Goal: Task Accomplishment & Management: Manage account settings

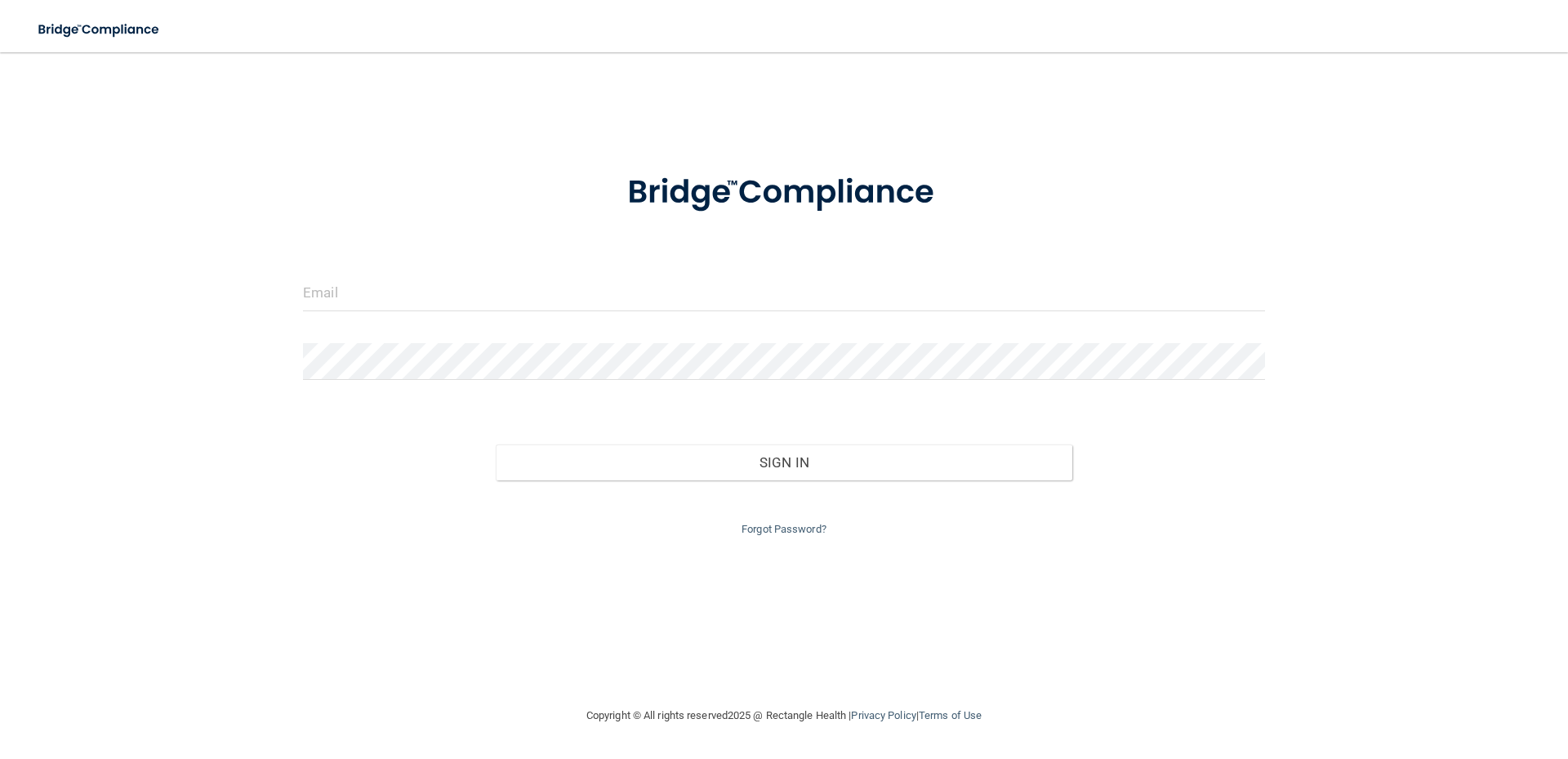
click at [352, 317] on div at bounding box center [784, 299] width 986 height 49
click at [357, 291] on input "email" at bounding box center [784, 293] width 962 height 37
click at [328, 300] on input "email" at bounding box center [784, 293] width 962 height 37
click at [327, 300] on input "email" at bounding box center [784, 293] width 962 height 37
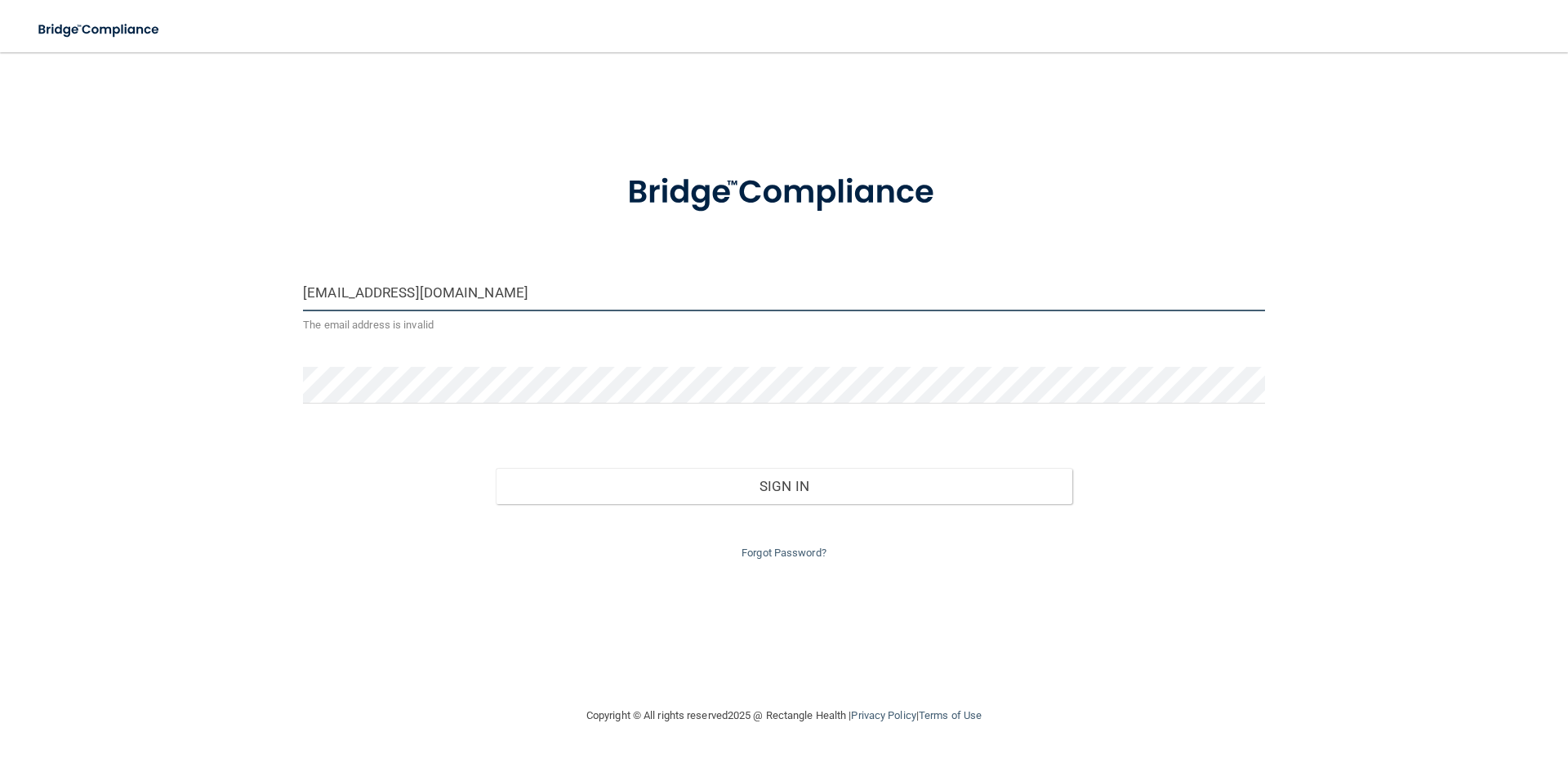
type input "[EMAIL_ADDRESS][DOMAIN_NAME]"
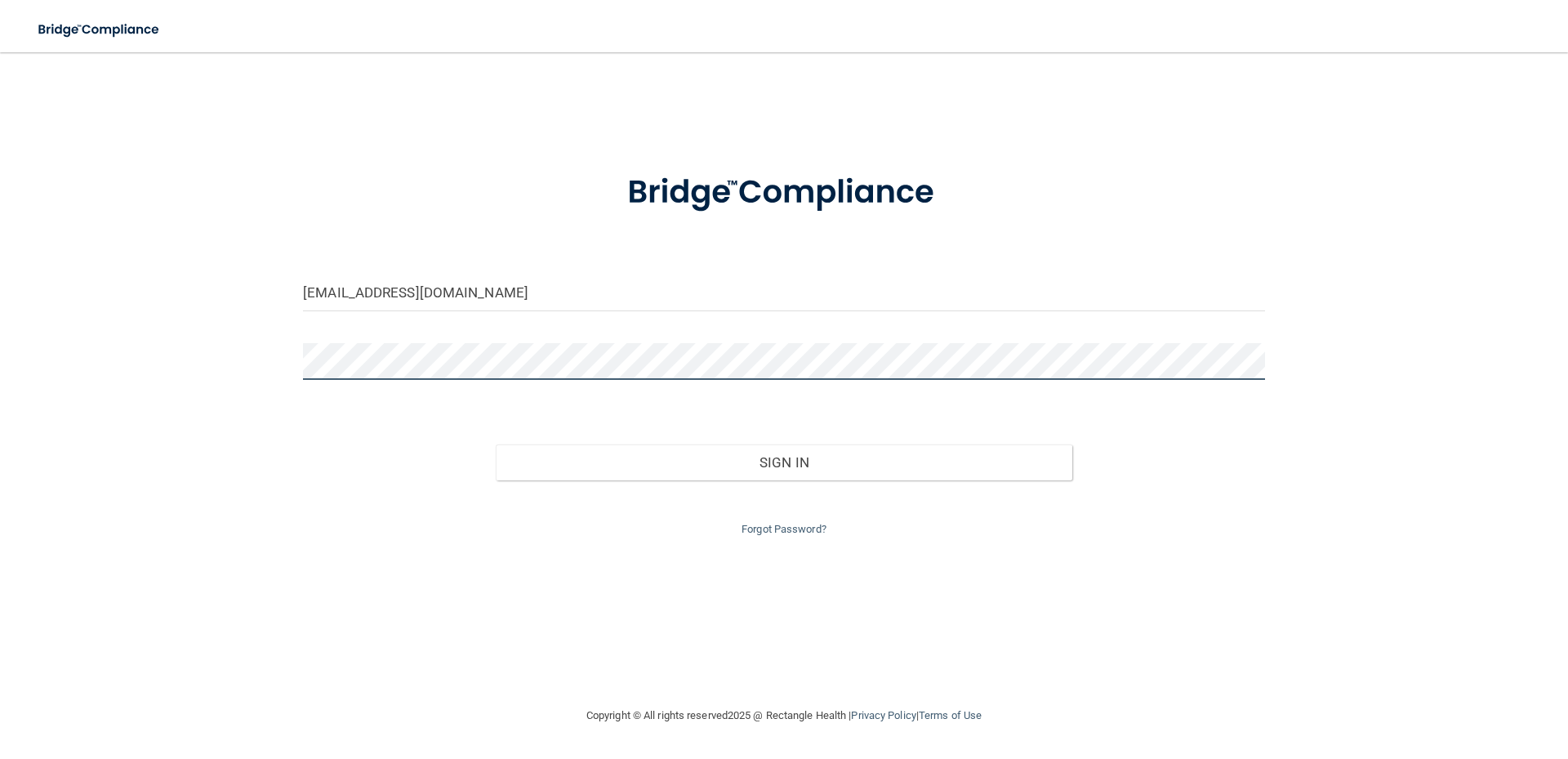
click at [496, 445] on button "Sign In" at bounding box center [784, 463] width 578 height 36
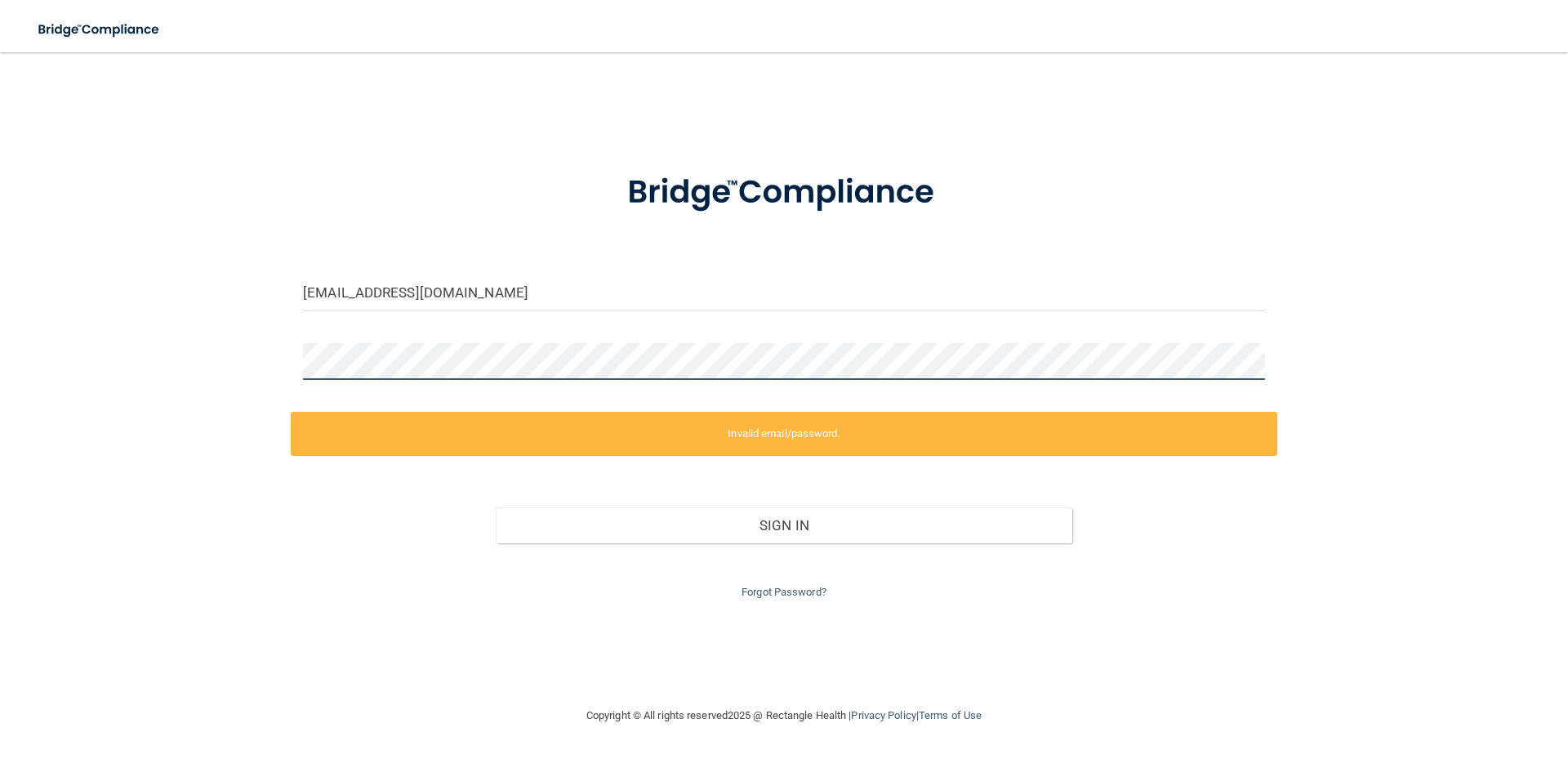
click at [0, 316] on html "Toggle navigation Manage My Enterprise Manage My Location [EMAIL_ADDRESS][DOMAI…" at bounding box center [784, 379] width 1568 height 759
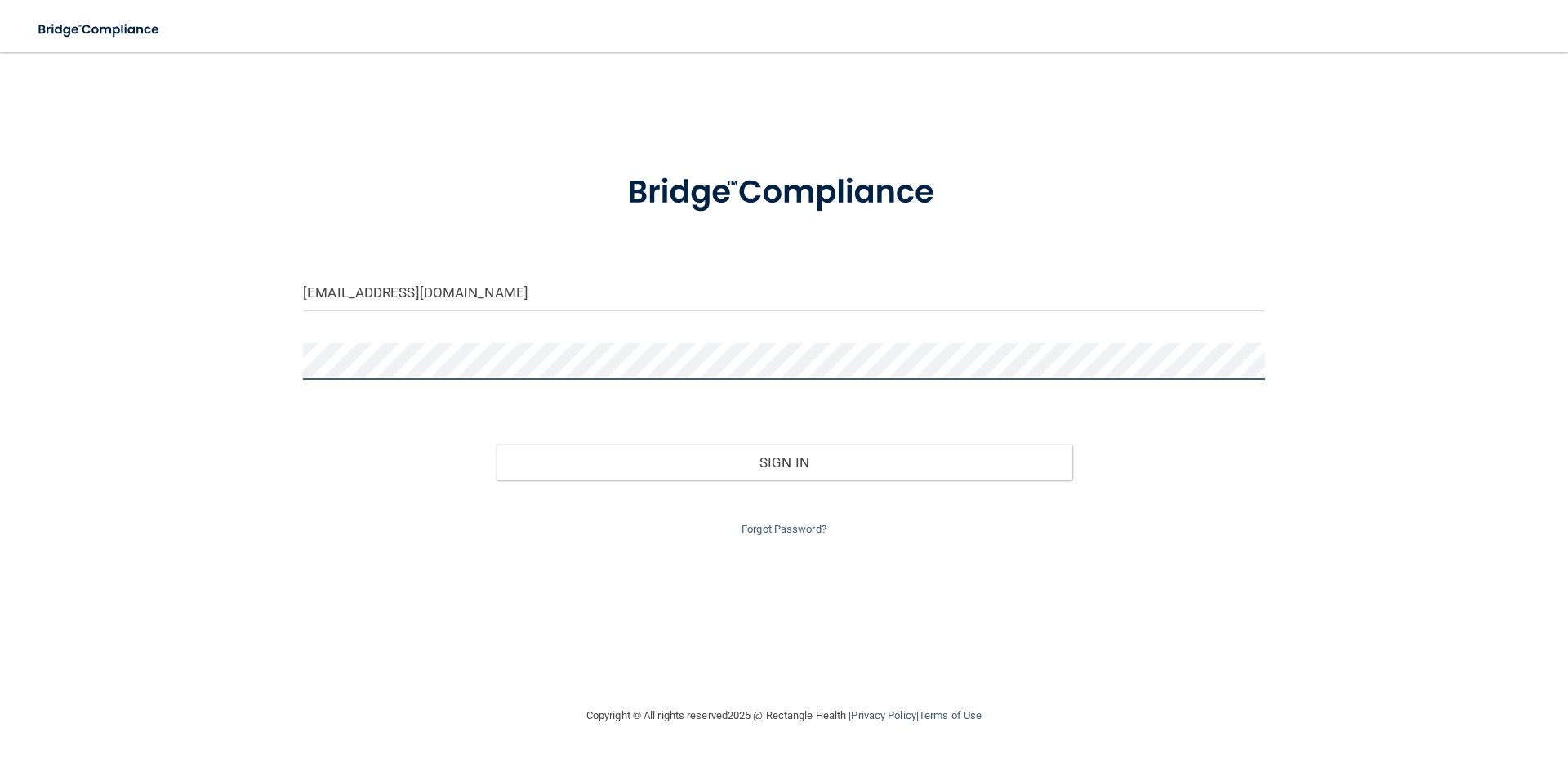
click at [496, 445] on button "Sign In" at bounding box center [784, 463] width 578 height 36
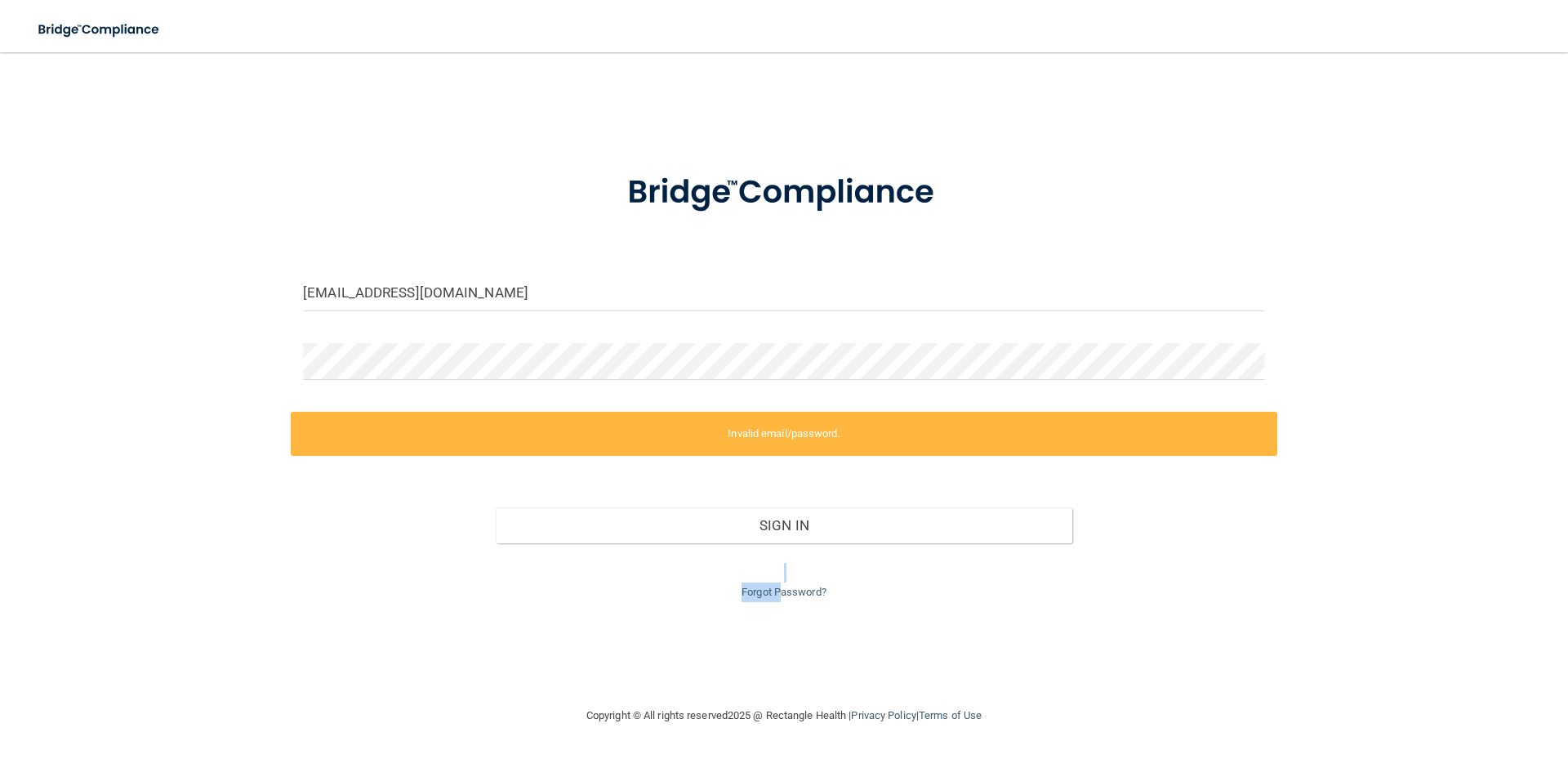
click at [781, 583] on div "Forgot Password?" at bounding box center [784, 572] width 986 height 59
click at [784, 586] on link "Forgot Password?" at bounding box center [784, 592] width 85 height 12
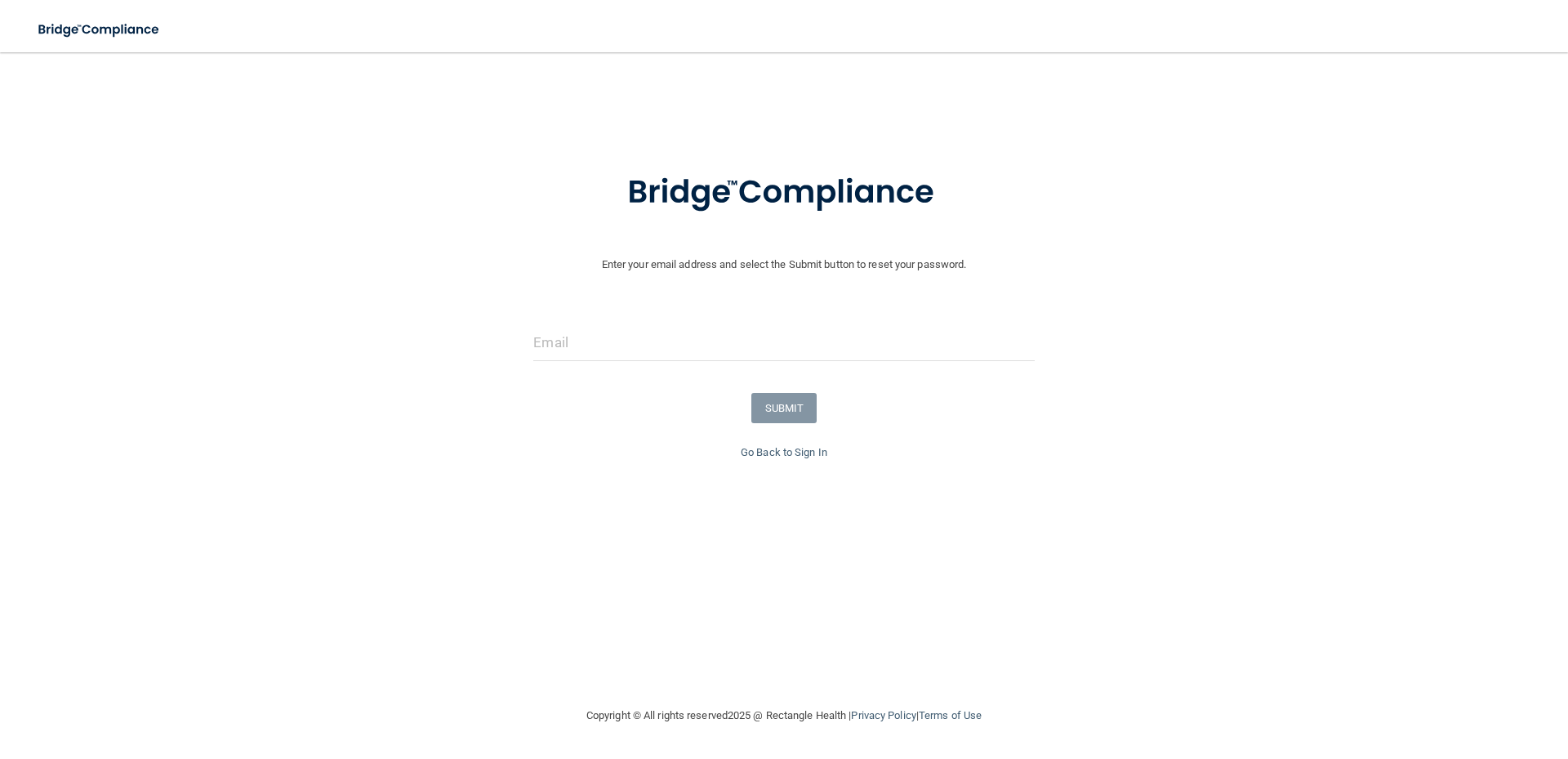
click at [566, 310] on form "Enter your email address and select the Submit button to reset your password. S…" at bounding box center [784, 296] width 1552 height 293
click at [565, 337] on input "email" at bounding box center [784, 342] width 501 height 37
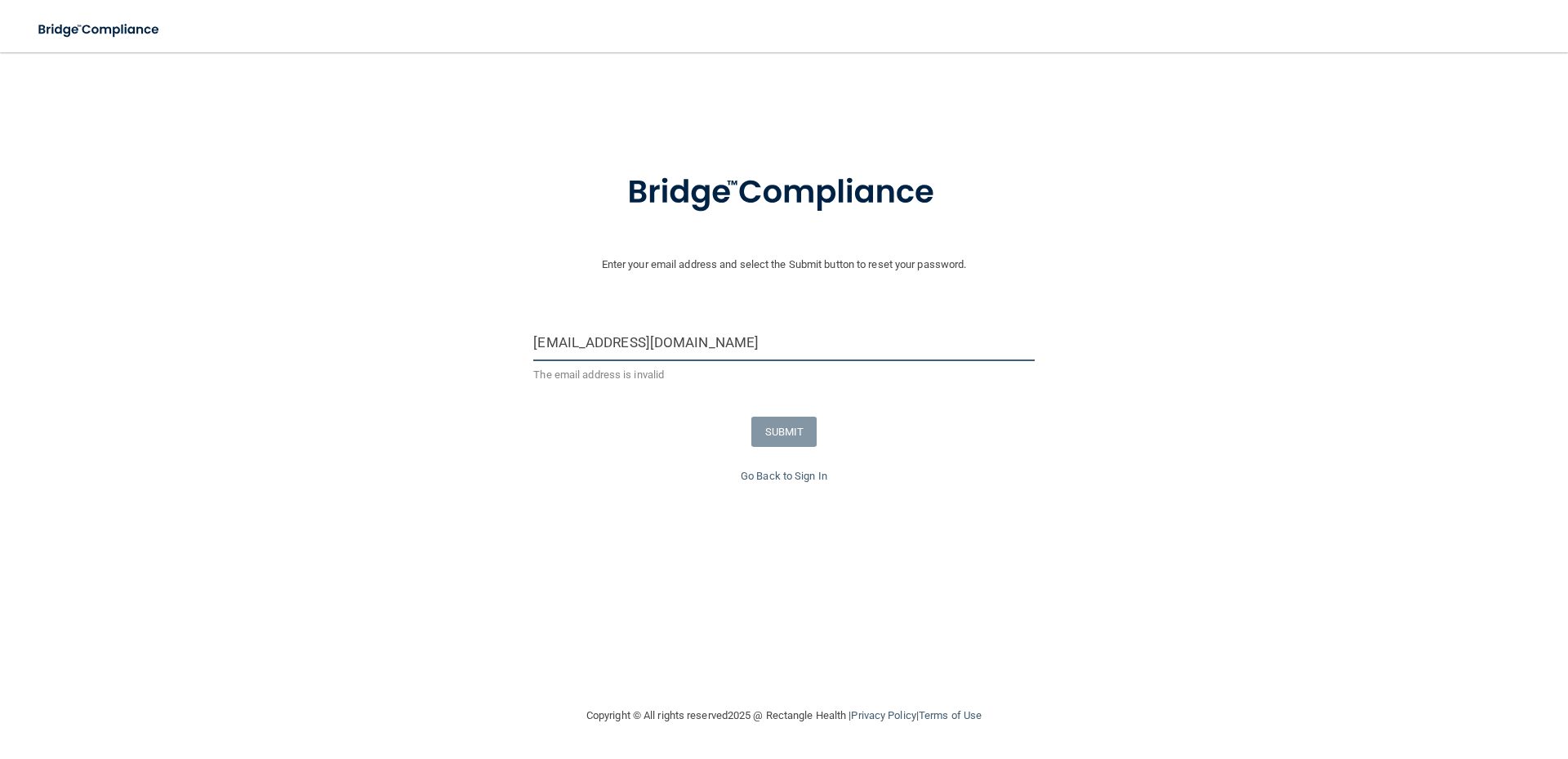
type input "[EMAIL_ADDRESS][DOMAIN_NAME]"
click at [791, 409] on button "SUBMIT" at bounding box center [784, 408] width 66 height 30
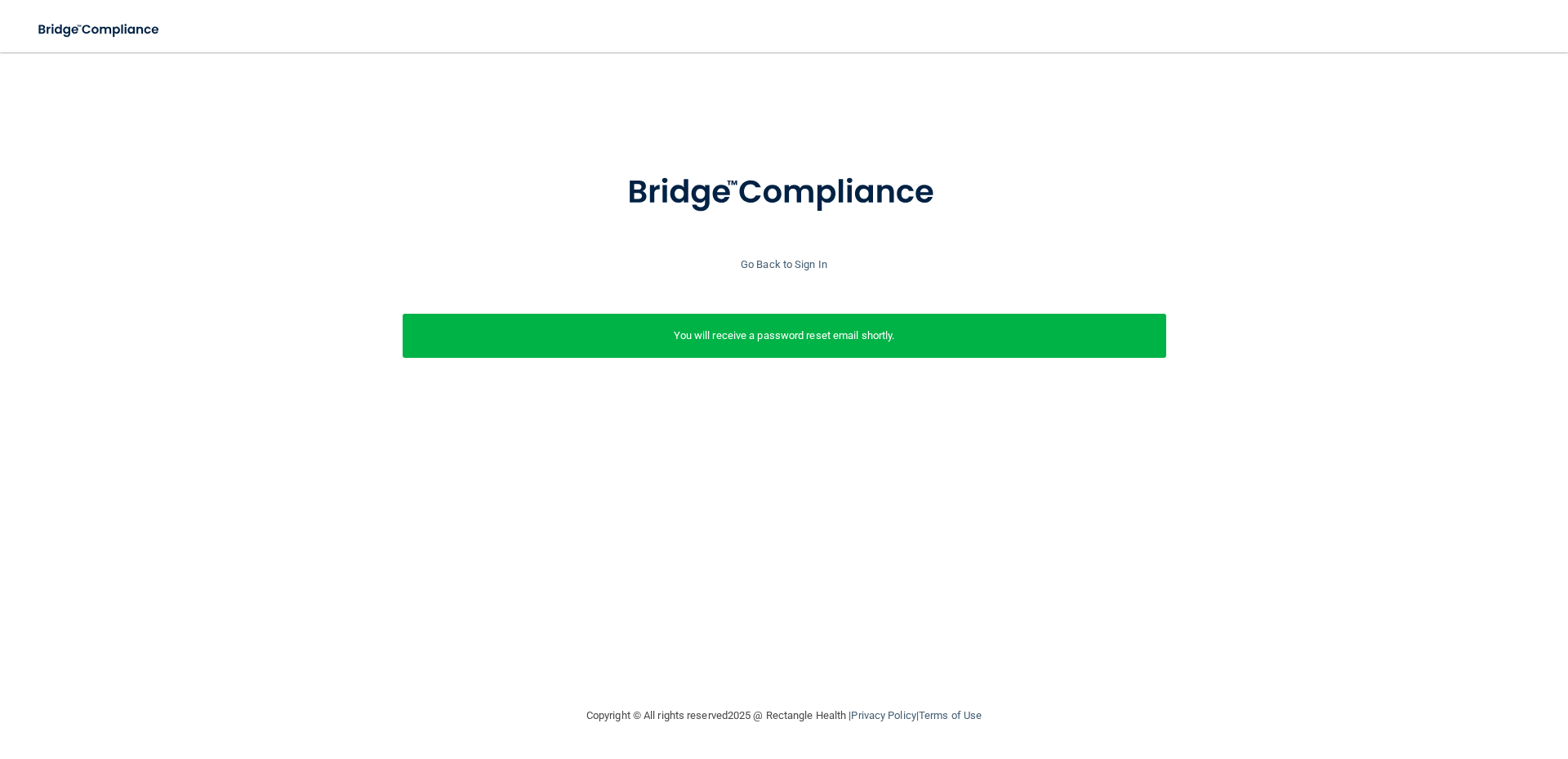
click at [806, 256] on div "Go Back to Sign In" at bounding box center [784, 265] width 1576 height 20
click at [805, 261] on link "Go Back to Sign In" at bounding box center [784, 264] width 87 height 12
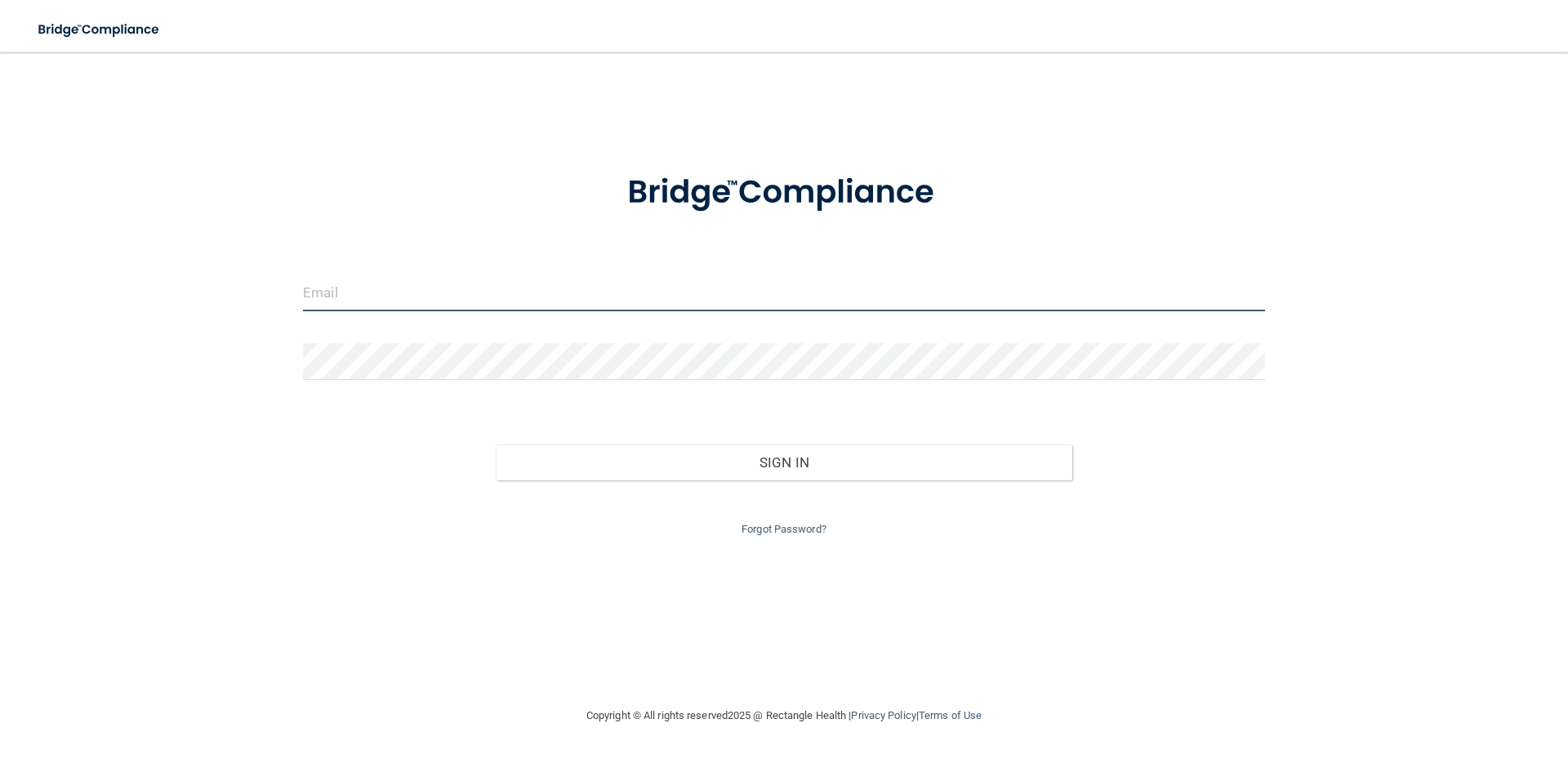
click at [427, 308] on input "email" at bounding box center [784, 293] width 962 height 37
type input "[EMAIL_ADDRESS][DOMAIN_NAME]"
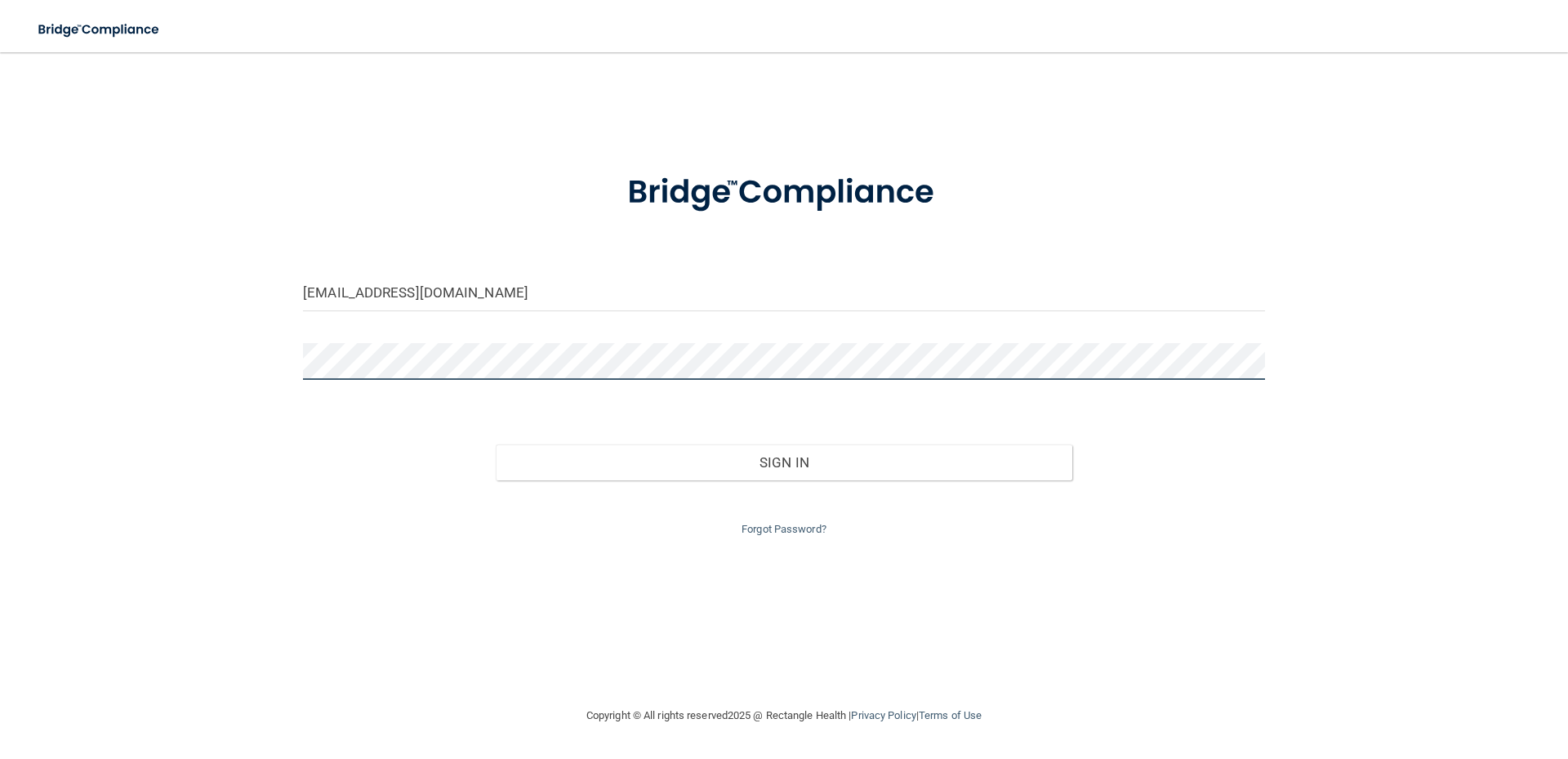
click at [496, 445] on button "Sign In" at bounding box center [784, 463] width 578 height 36
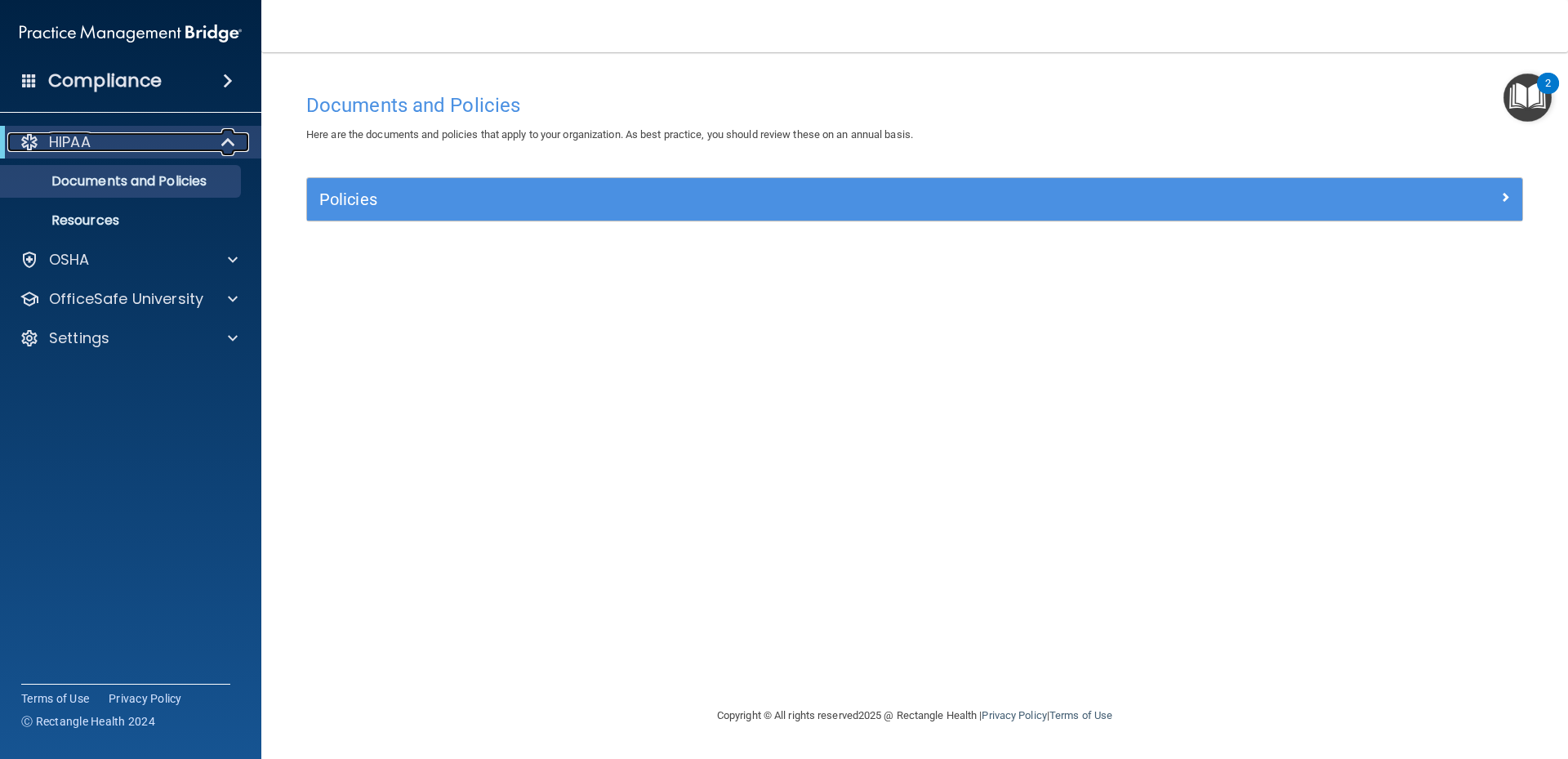
click at [231, 144] on span at bounding box center [230, 142] width 14 height 20
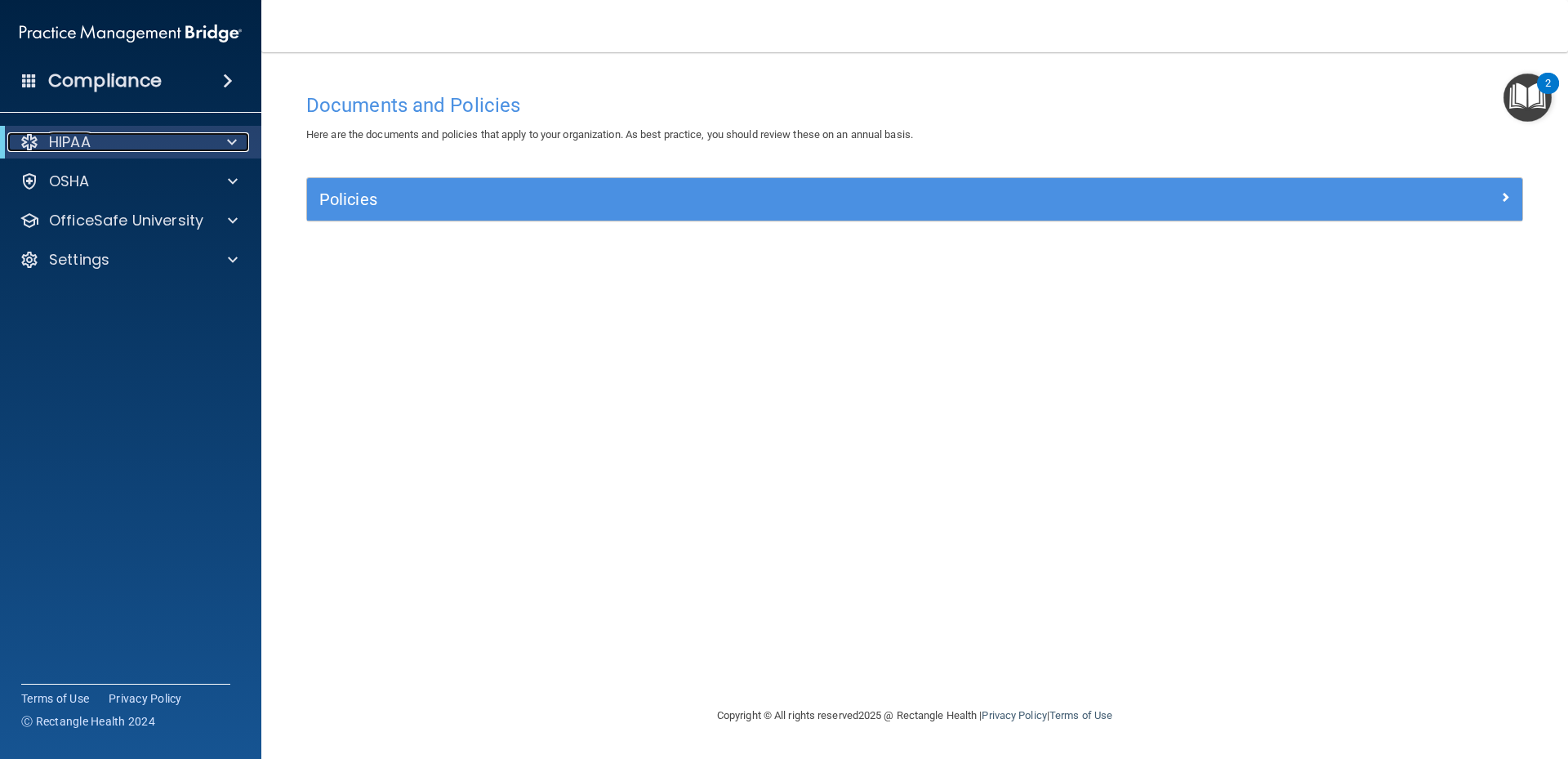
click at [231, 143] on span at bounding box center [232, 142] width 10 height 20
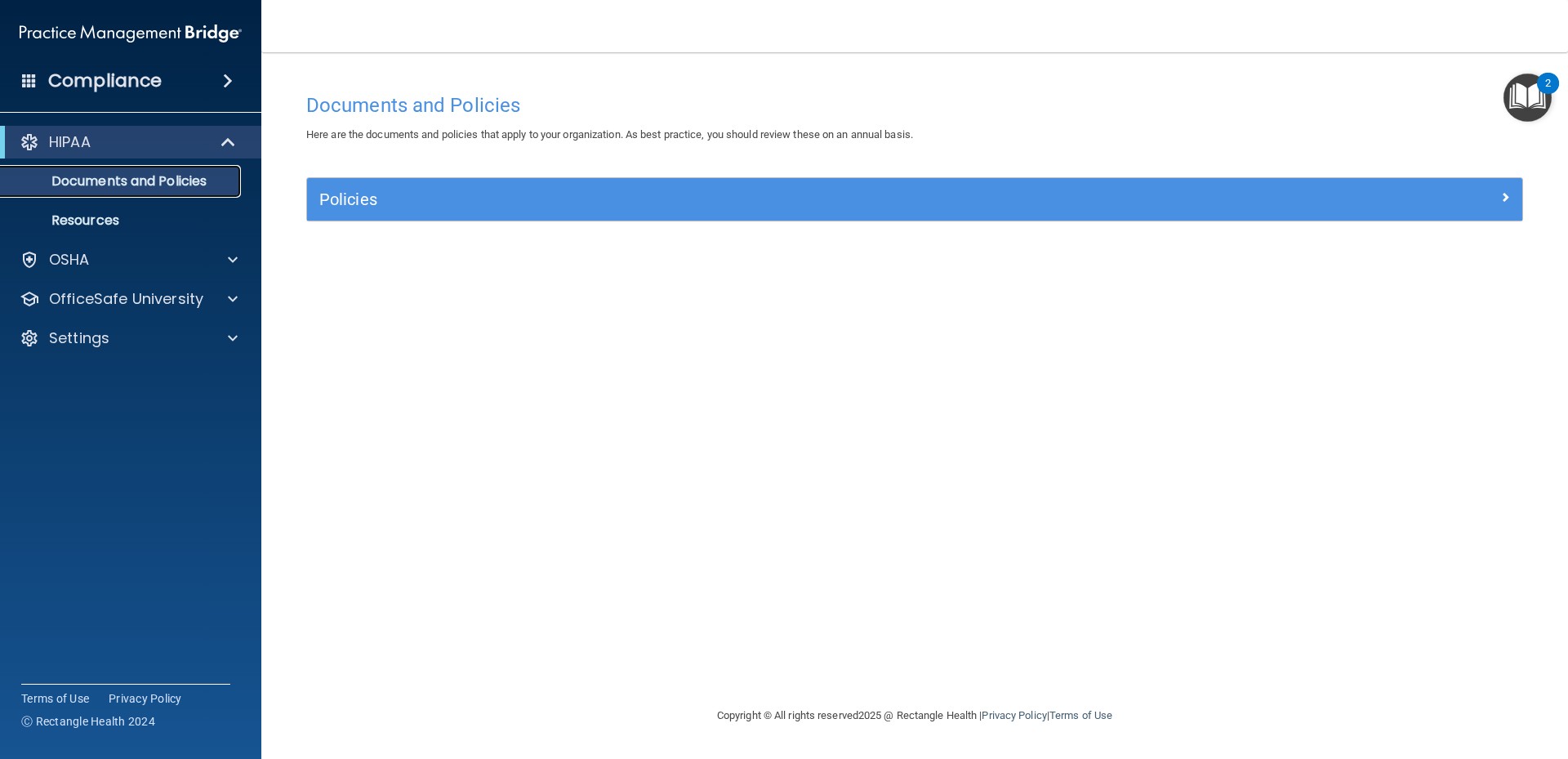
click at [166, 184] on p "Documents and Policies" at bounding box center [122, 181] width 223 height 16
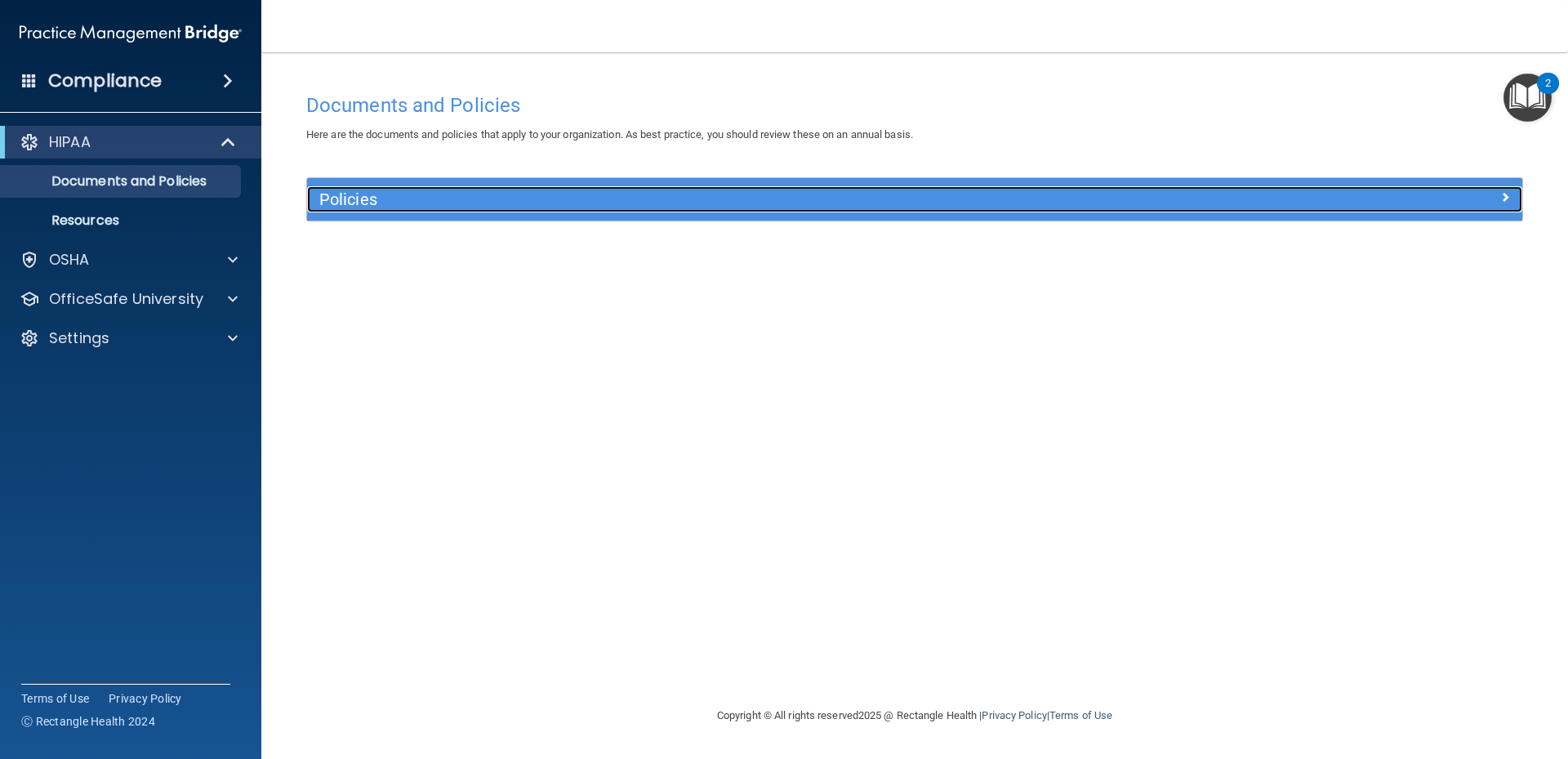
click at [381, 190] on h5 "Policies" at bounding box center [763, 199] width 886 height 18
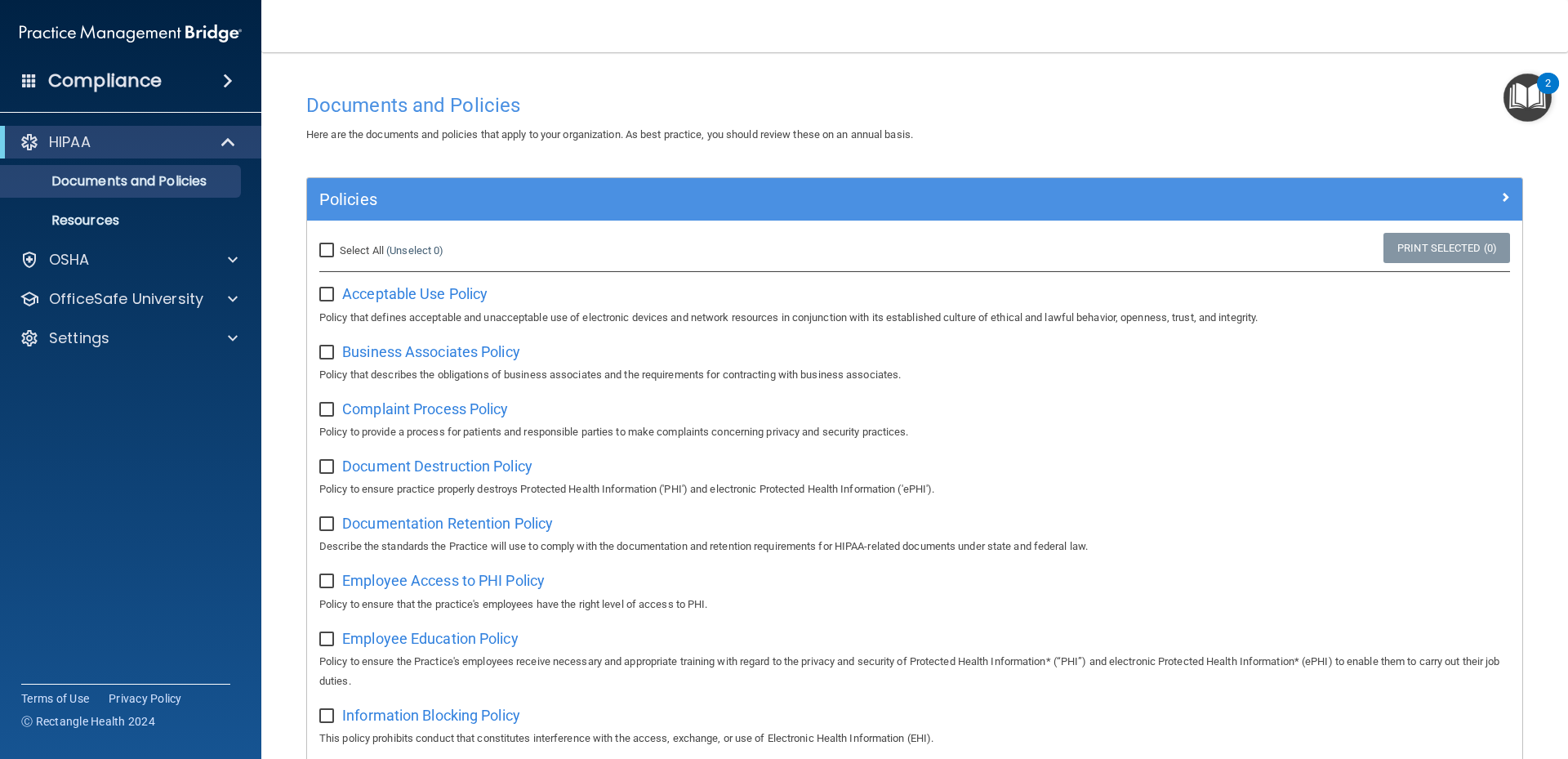
click at [326, 249] on input "Select All (Unselect 0) Unselect All" at bounding box center [329, 250] width 19 height 13
checkbox input "true"
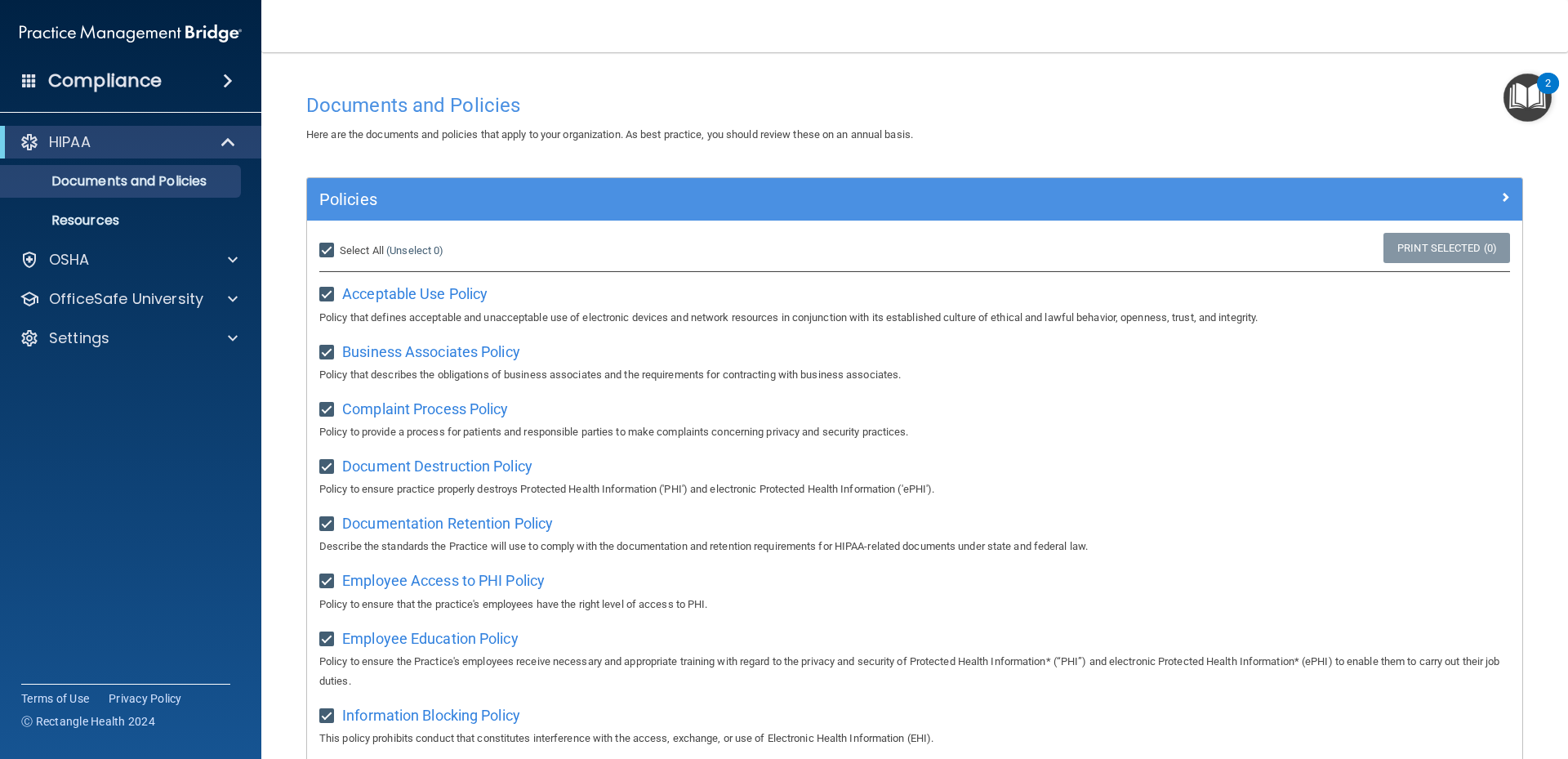
checkbox input "true"
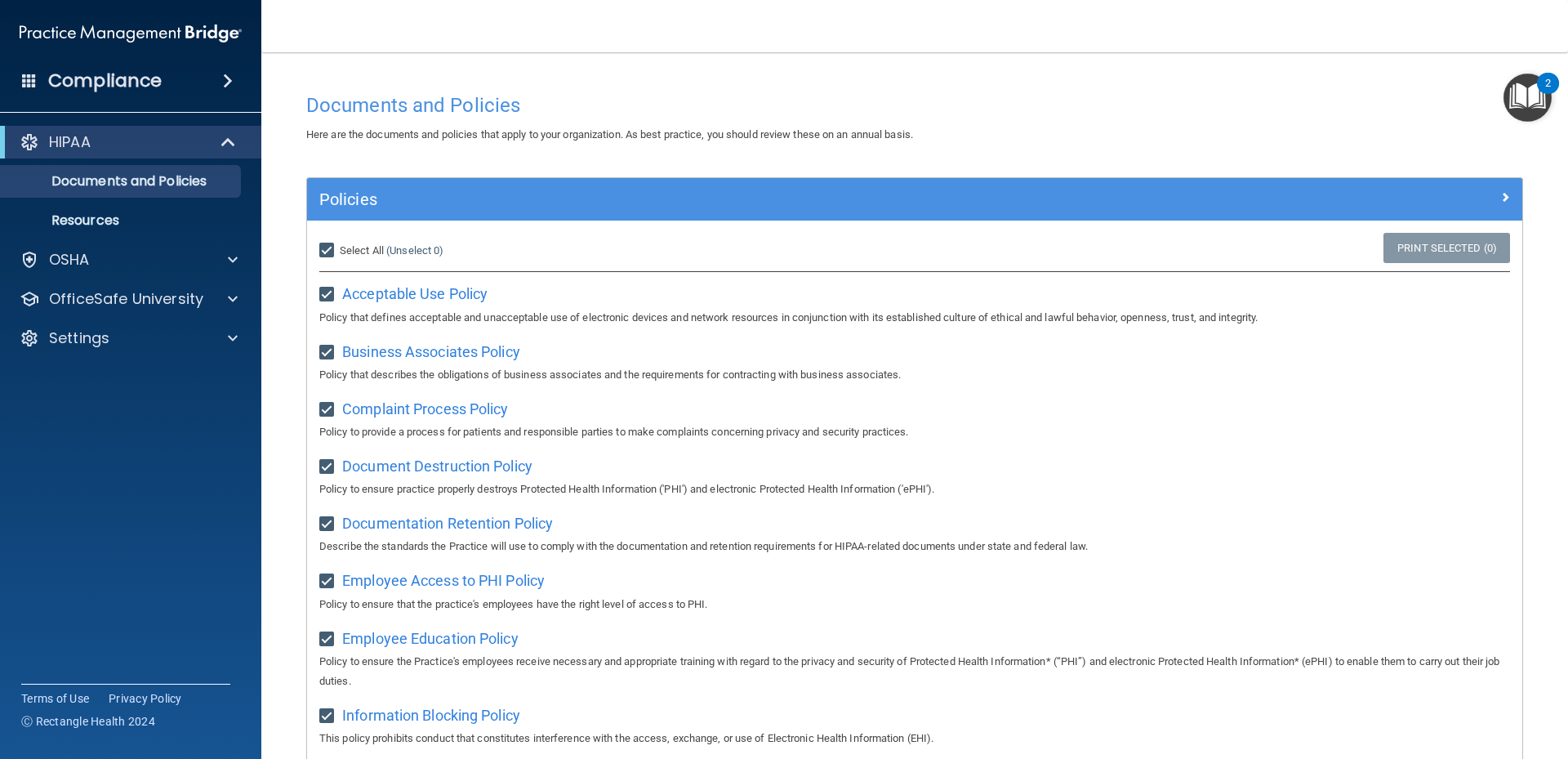
checkbox input "true"
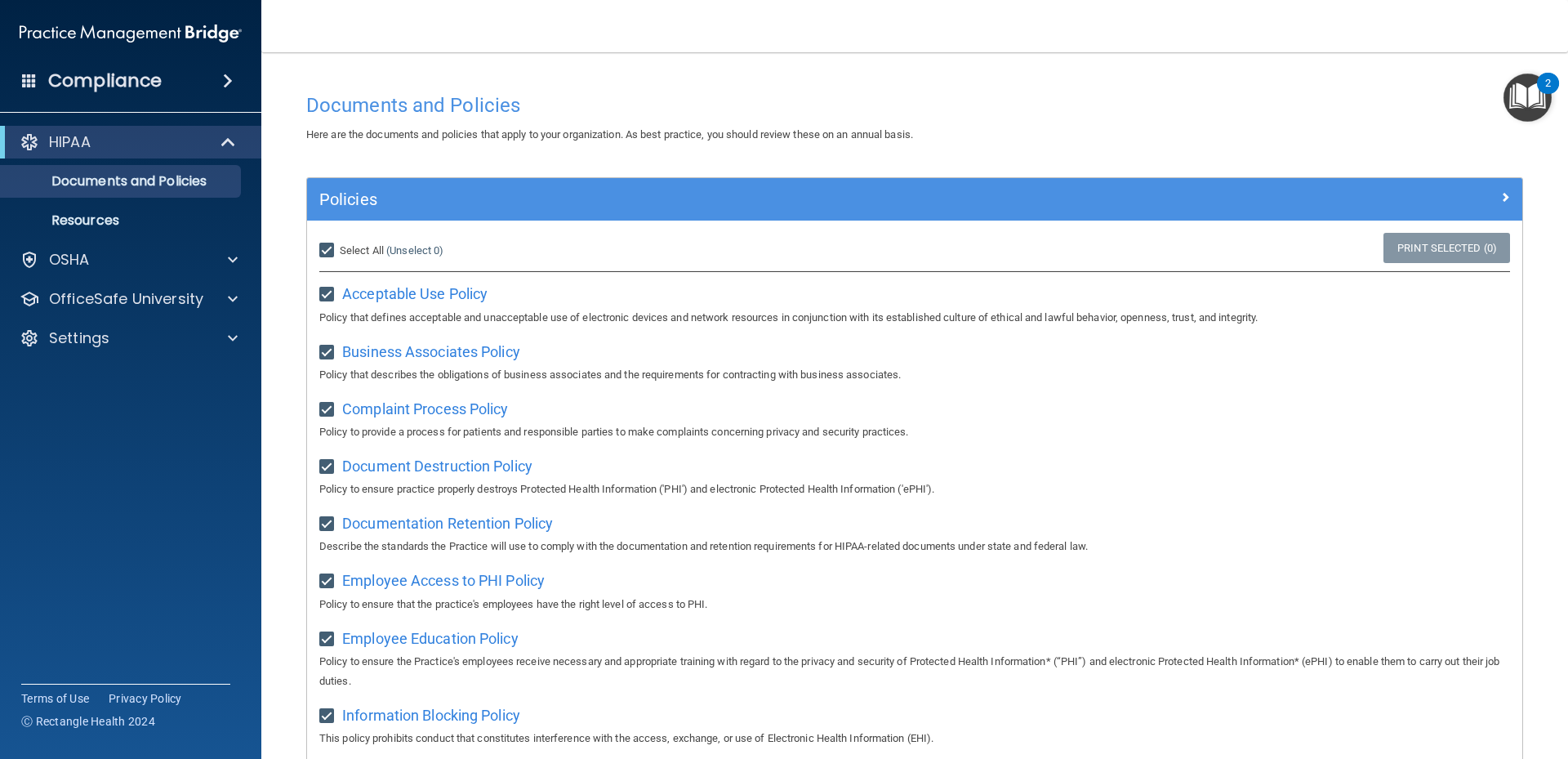
checkbox input "true"
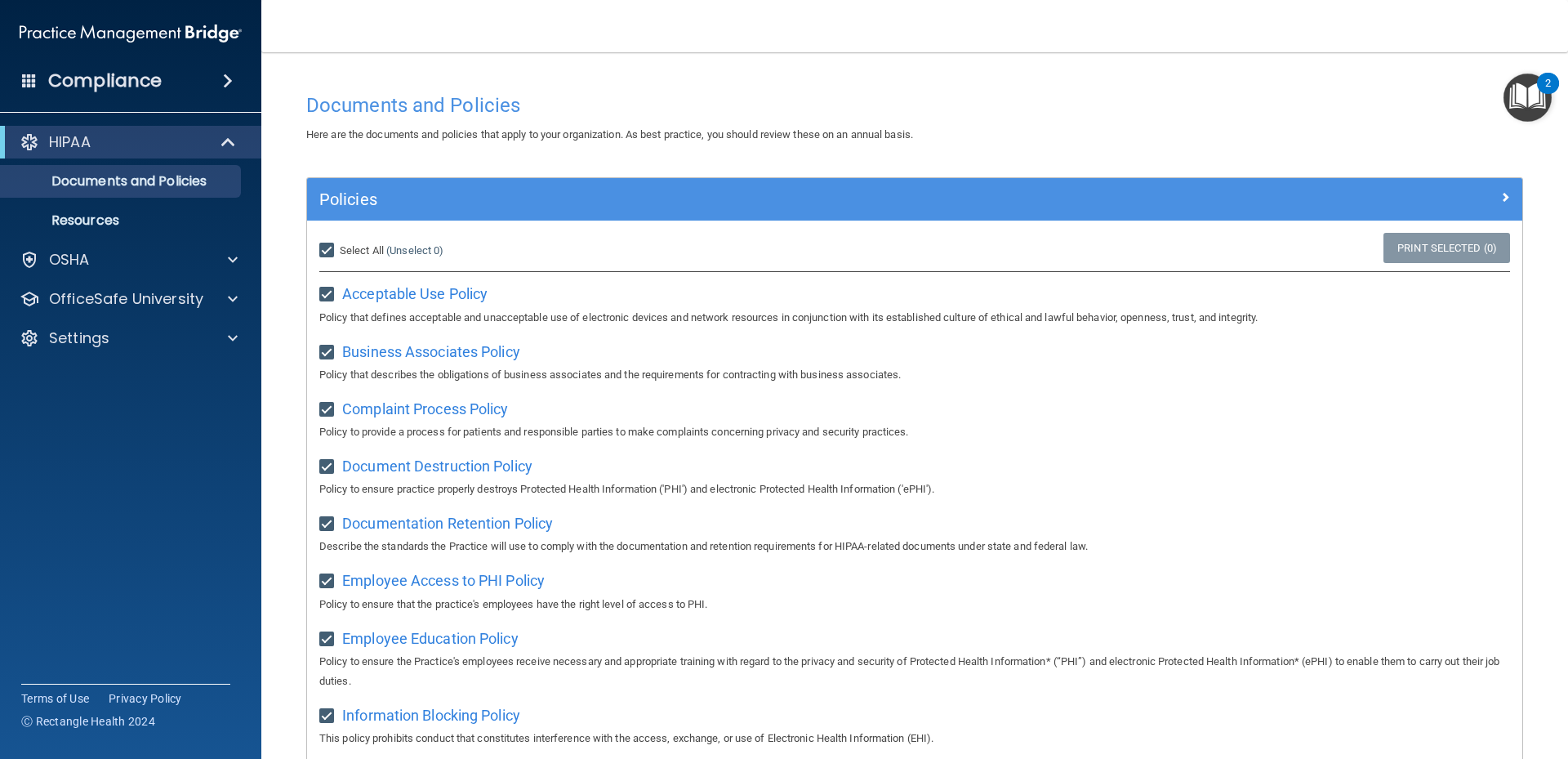
checkbox input "true"
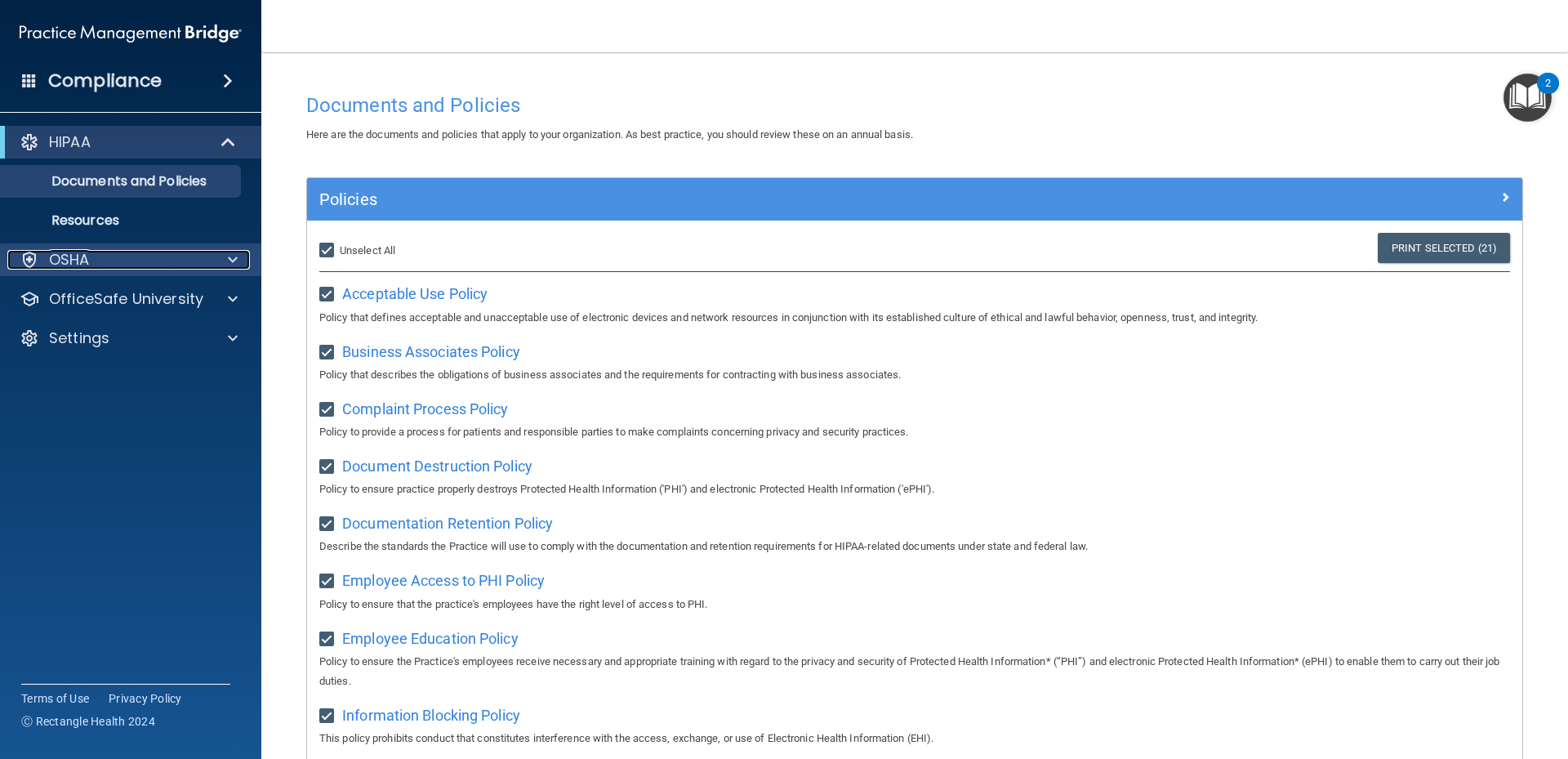
click at [168, 262] on div "OSHA" at bounding box center [108, 260] width 203 height 20
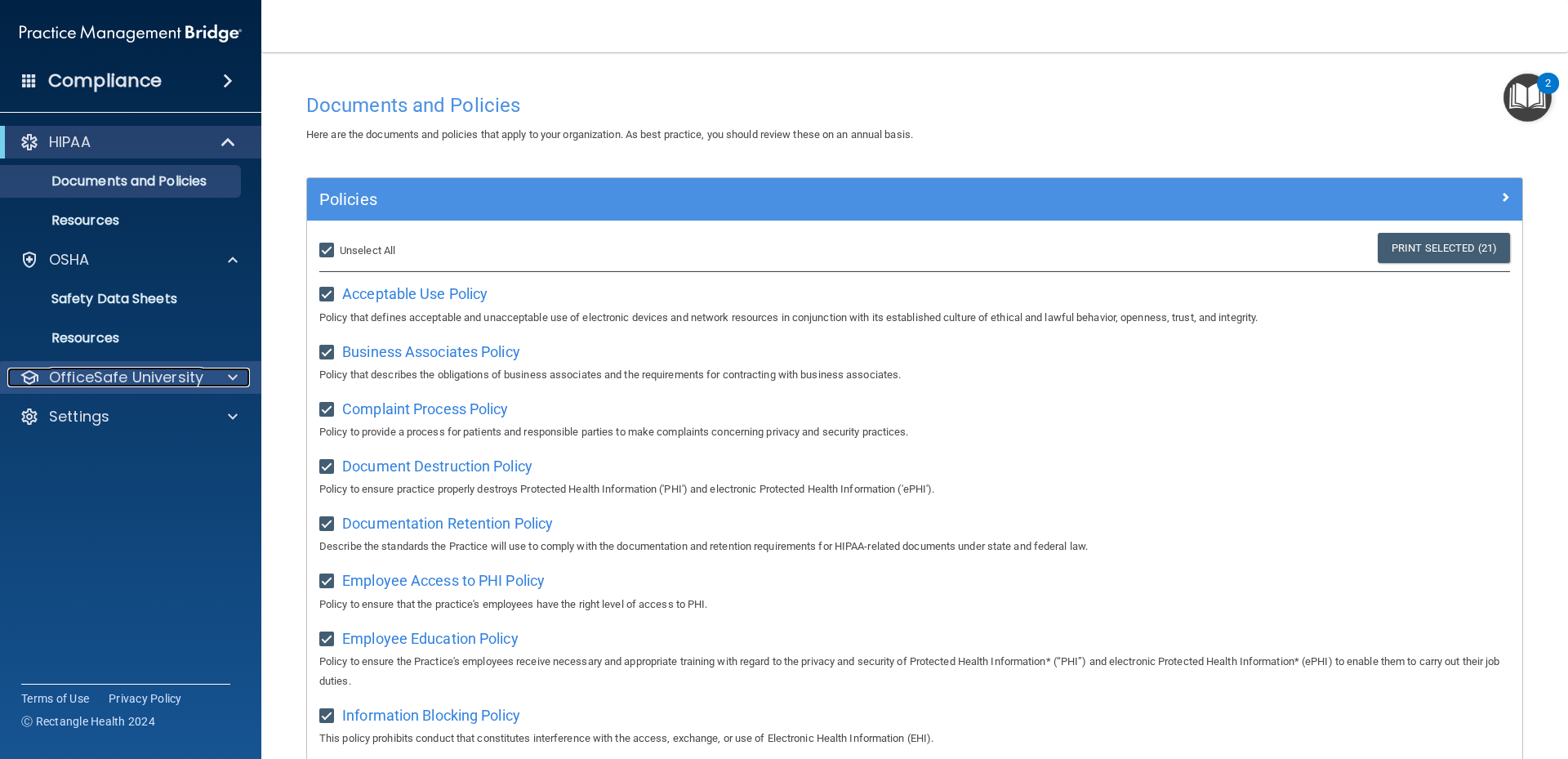
click at [192, 379] on p "OfficeSafe University" at bounding box center [126, 378] width 154 height 20
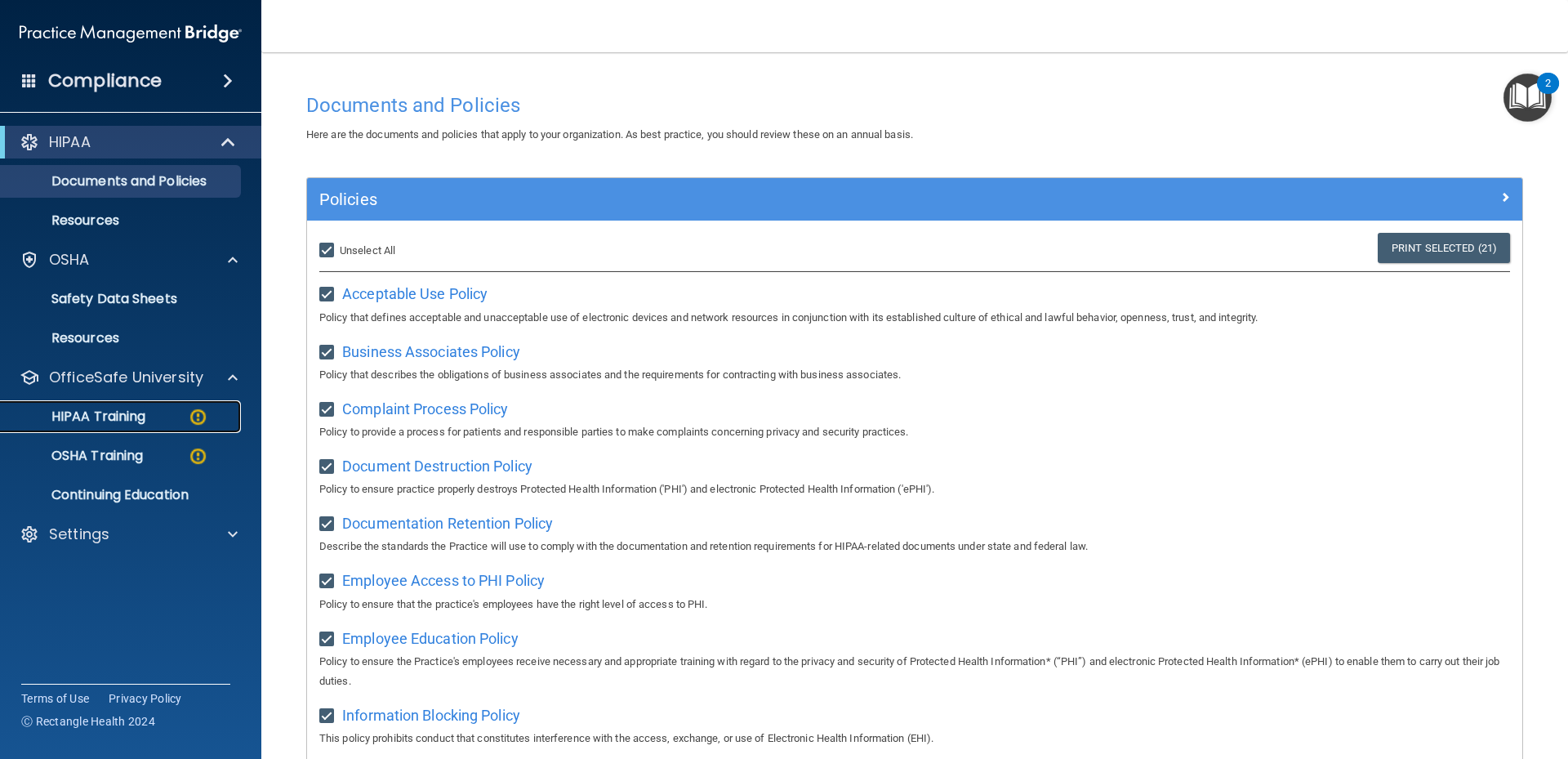
click at [194, 416] on img at bounding box center [198, 417] width 20 height 20
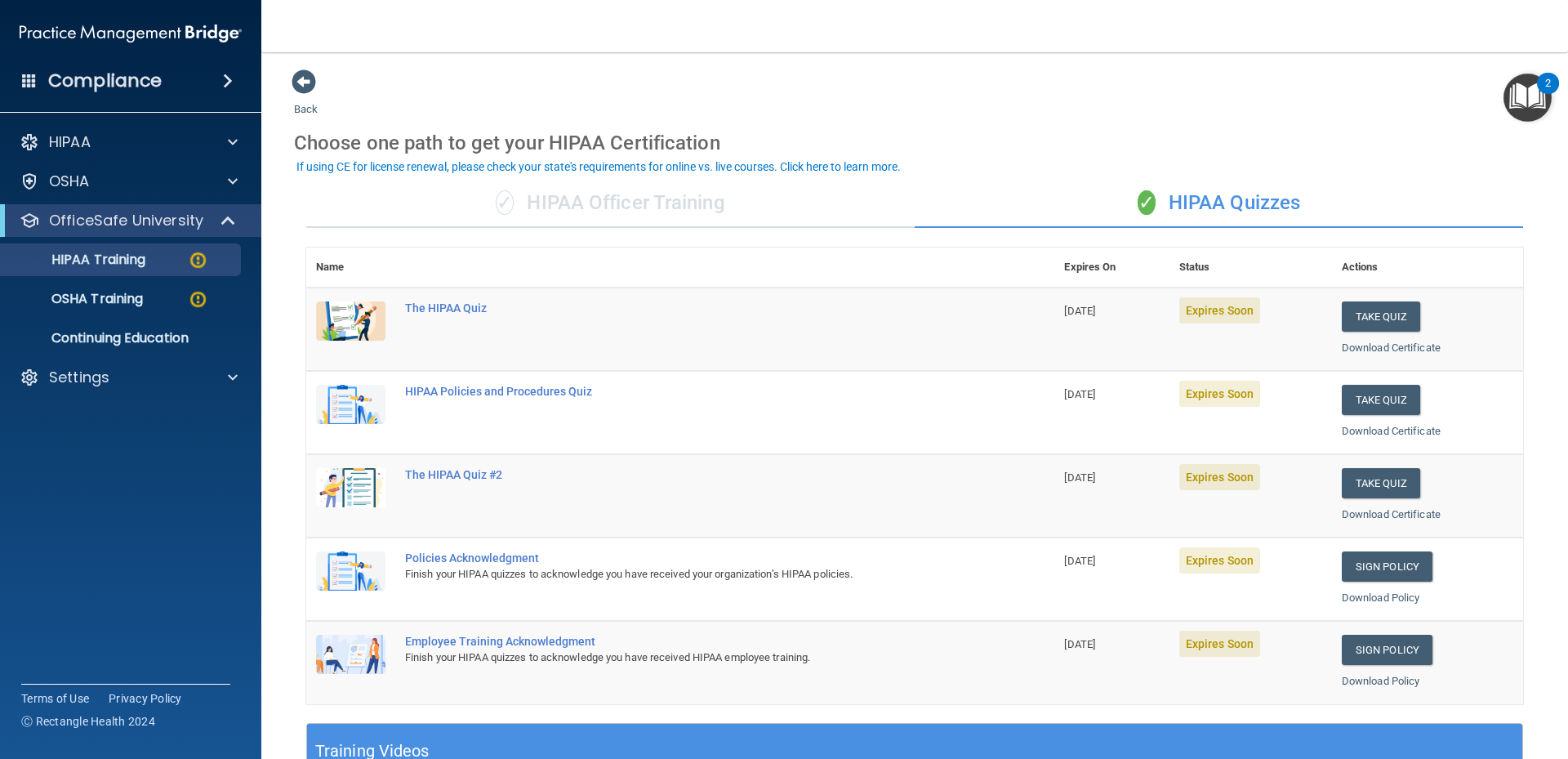
click at [111, 31] on img at bounding box center [131, 33] width 222 height 33
click at [95, 69] on h4 "Compliance" at bounding box center [105, 80] width 114 height 23
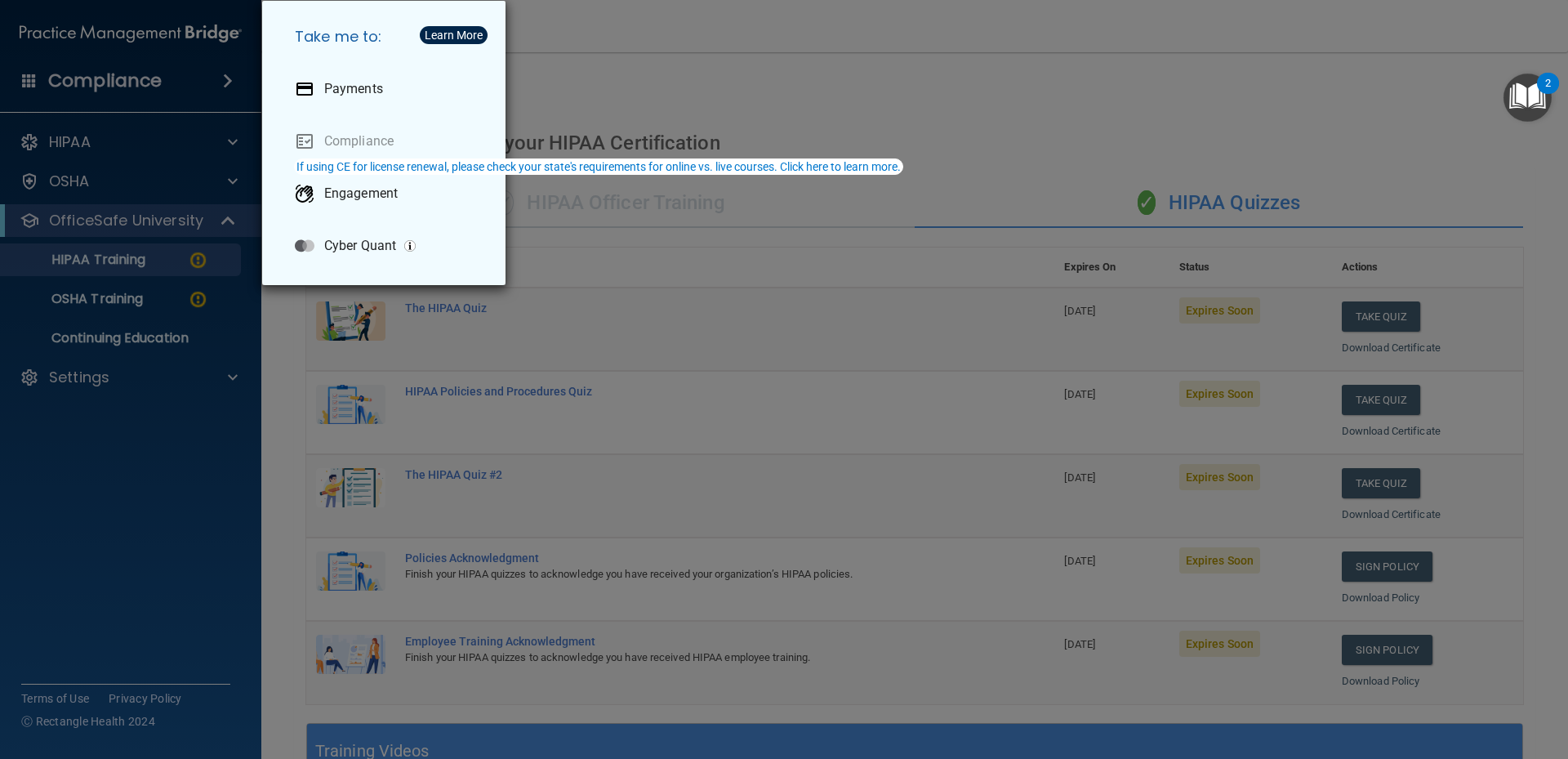
click at [161, 54] on div "Take me to: Payments Compliance Engagement Cyber Quant" at bounding box center [784, 379] width 1568 height 759
